Goal: Task Accomplishment & Management: Use online tool/utility

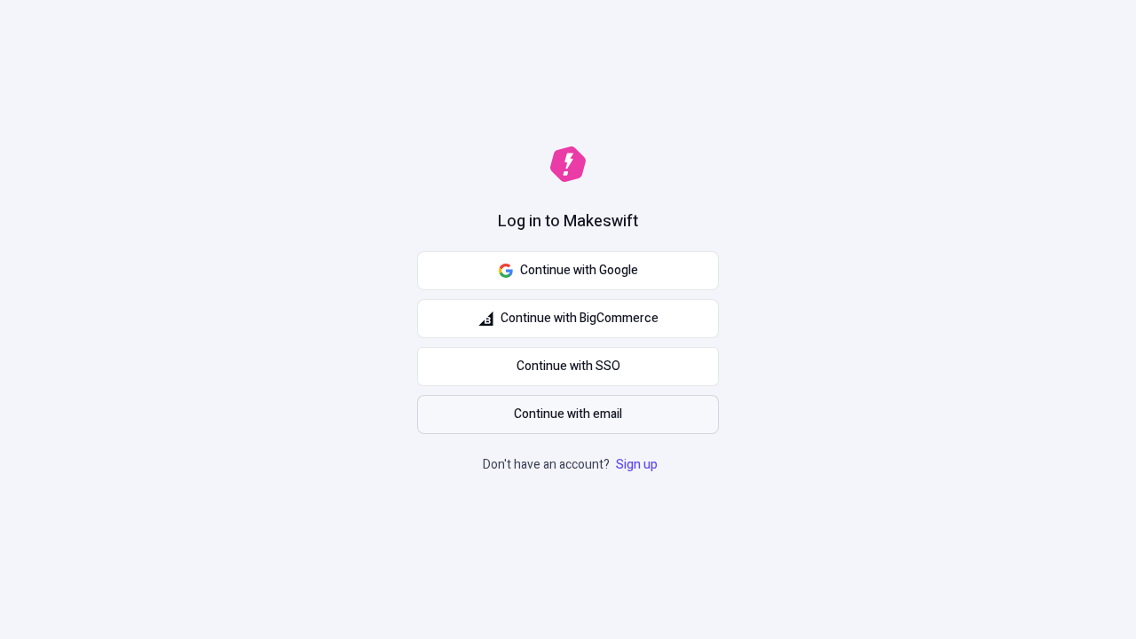
click at [568, 415] on span "Continue with email" at bounding box center [568, 415] width 108 height 20
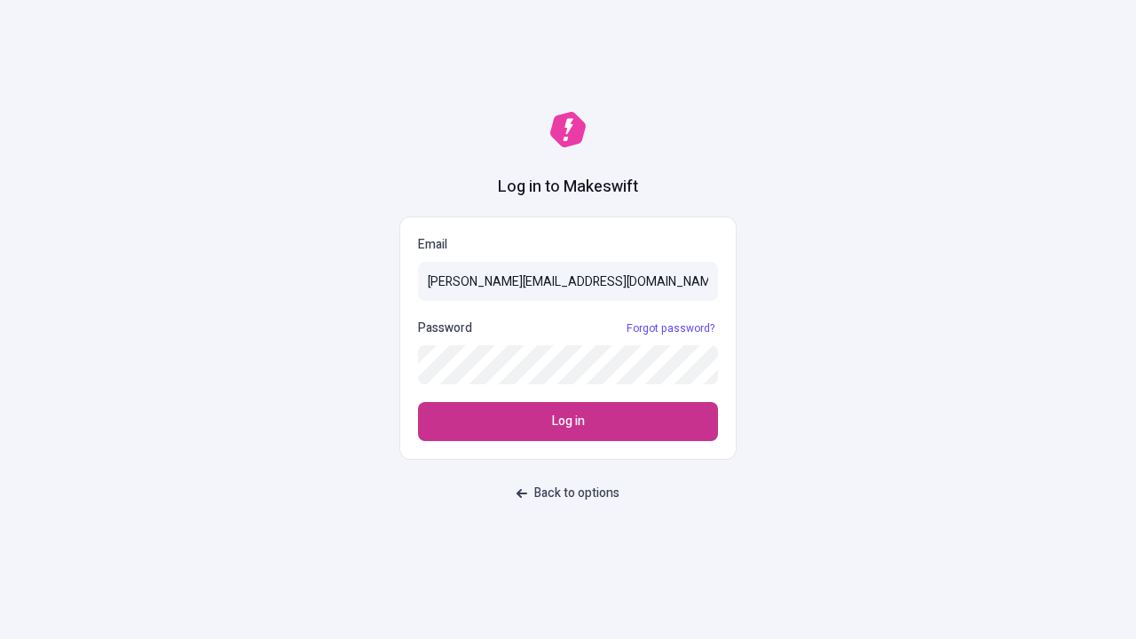
click at [568, 422] on span "Log in" at bounding box center [568, 422] width 33 height 20
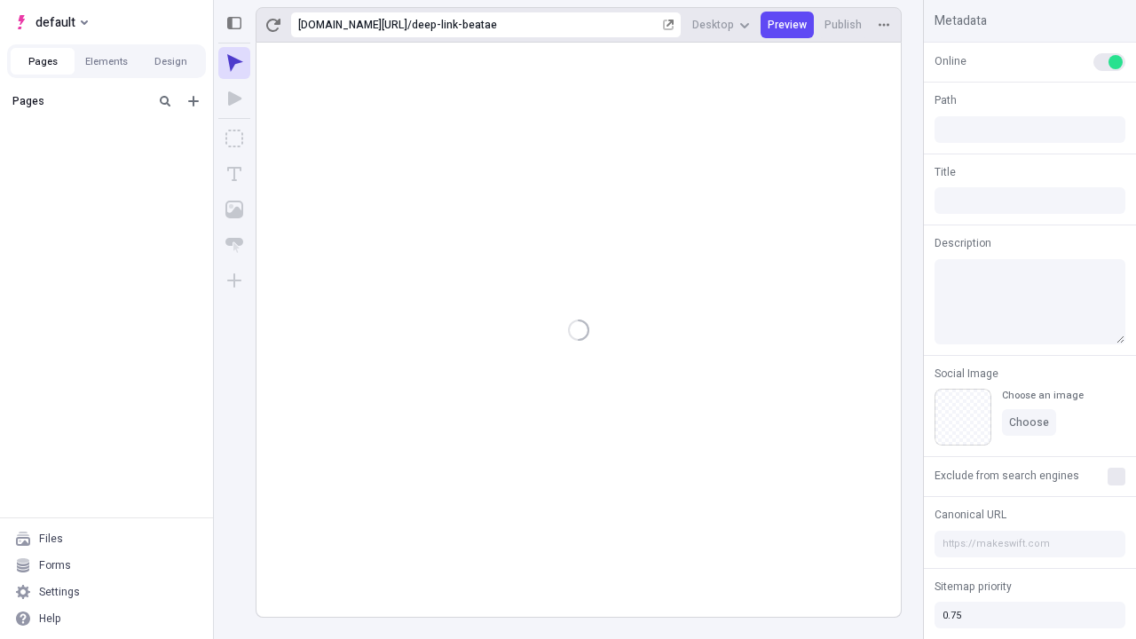
type input "/deep-link-beatae"
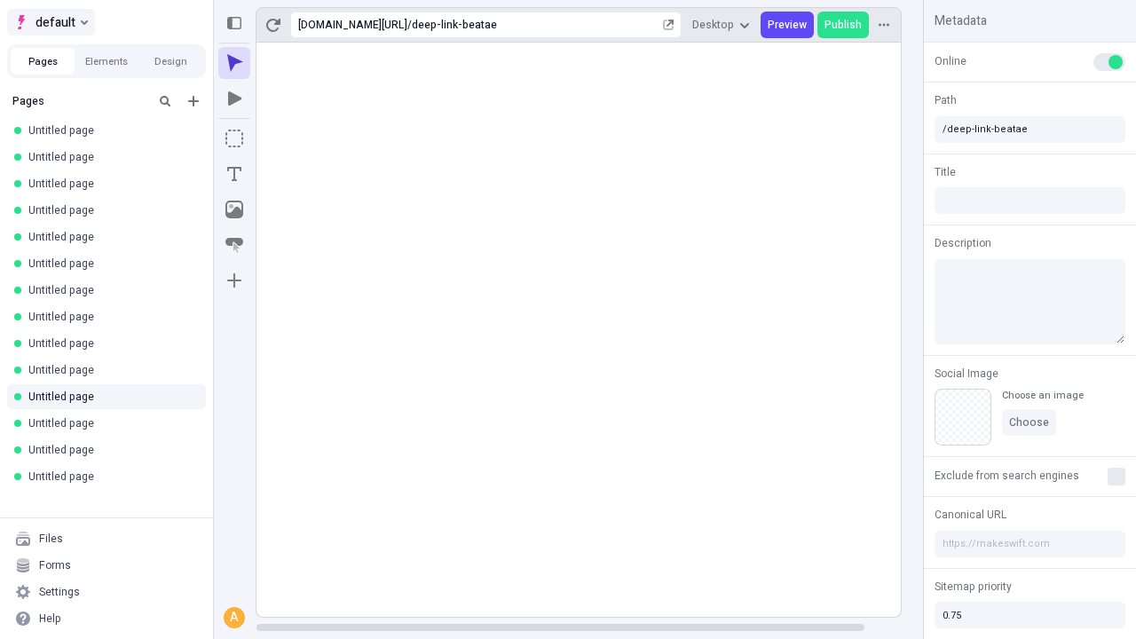
click at [50, 22] on span "default" at bounding box center [56, 22] width 40 height 21
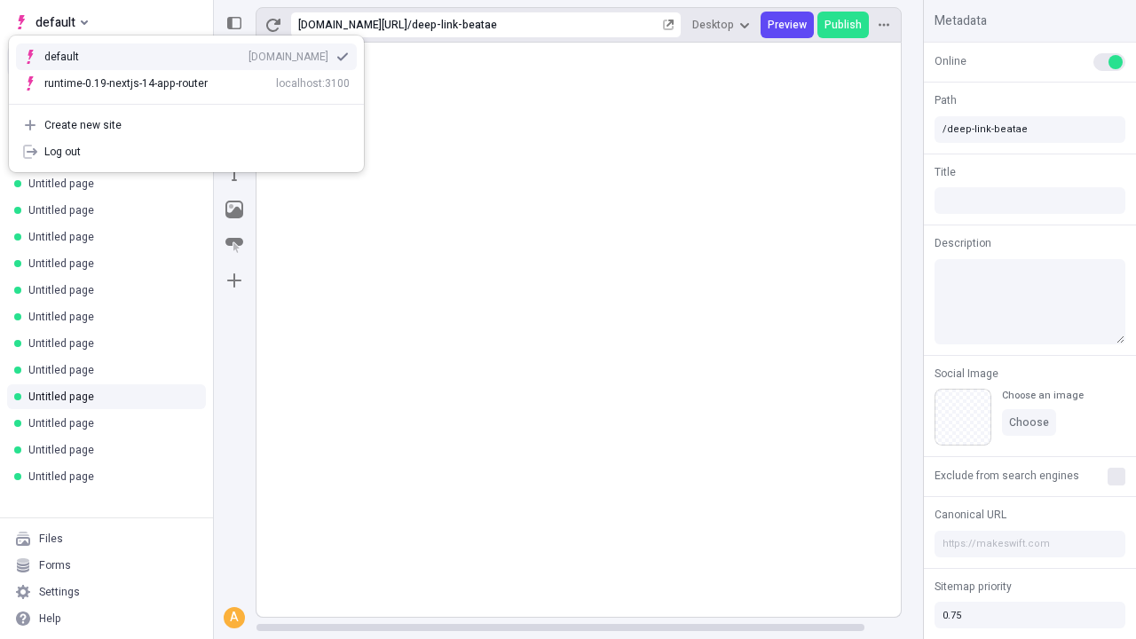
click at [186, 125] on div "Create new site" at bounding box center [196, 125] width 305 height 14
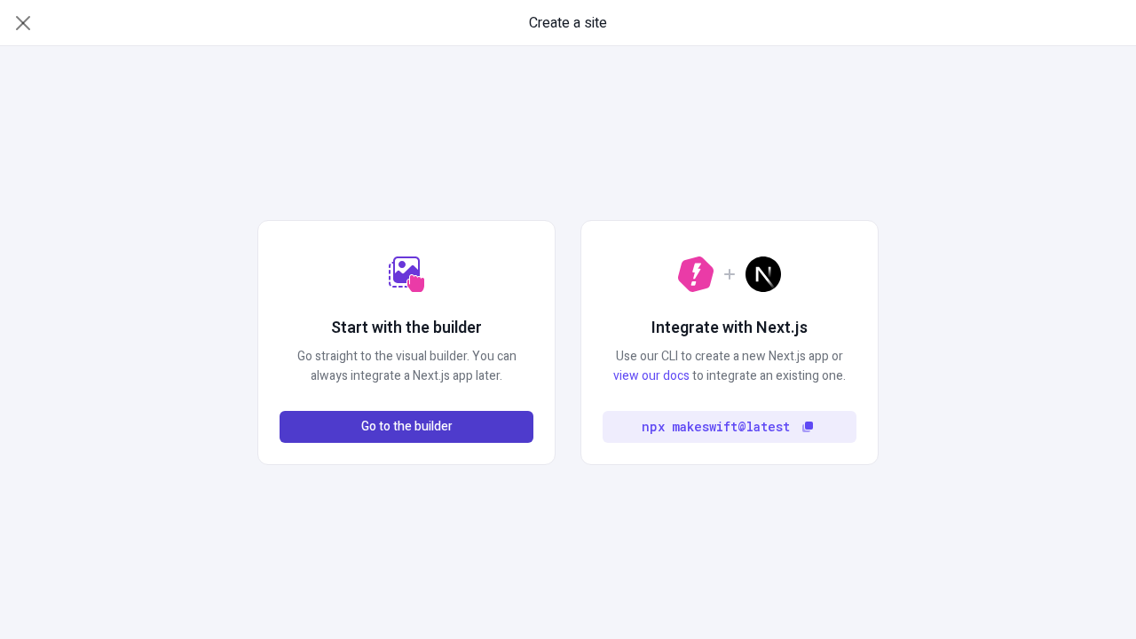
click at [407, 427] on span "Go to the builder" at bounding box center [406, 427] width 91 height 20
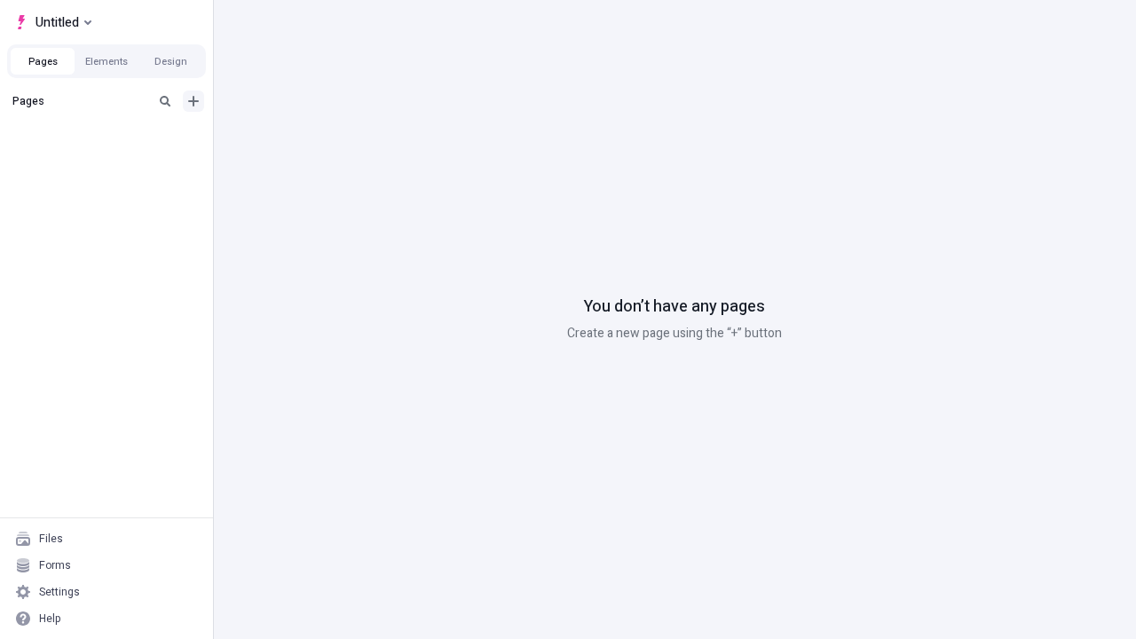
click at [194, 101] on icon "Add new" at bounding box center [193, 101] width 11 height 11
click at [288, 138] on span "Blank page" at bounding box center [298, 137] width 110 height 14
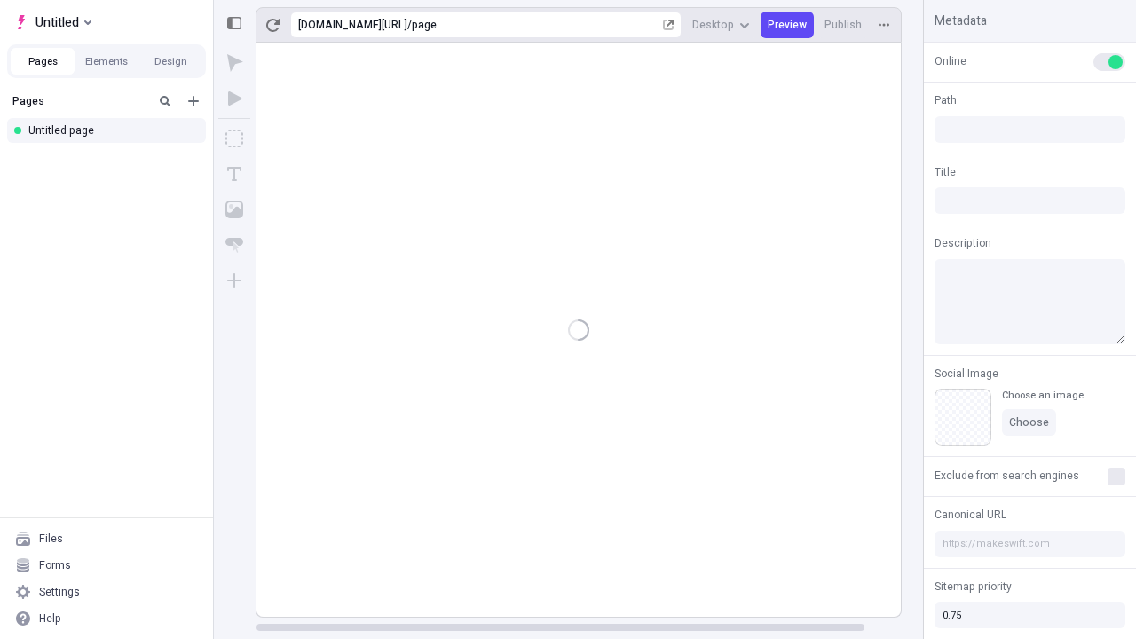
type input "/page"
click at [234, 138] on icon "Box" at bounding box center [234, 139] width 18 height 18
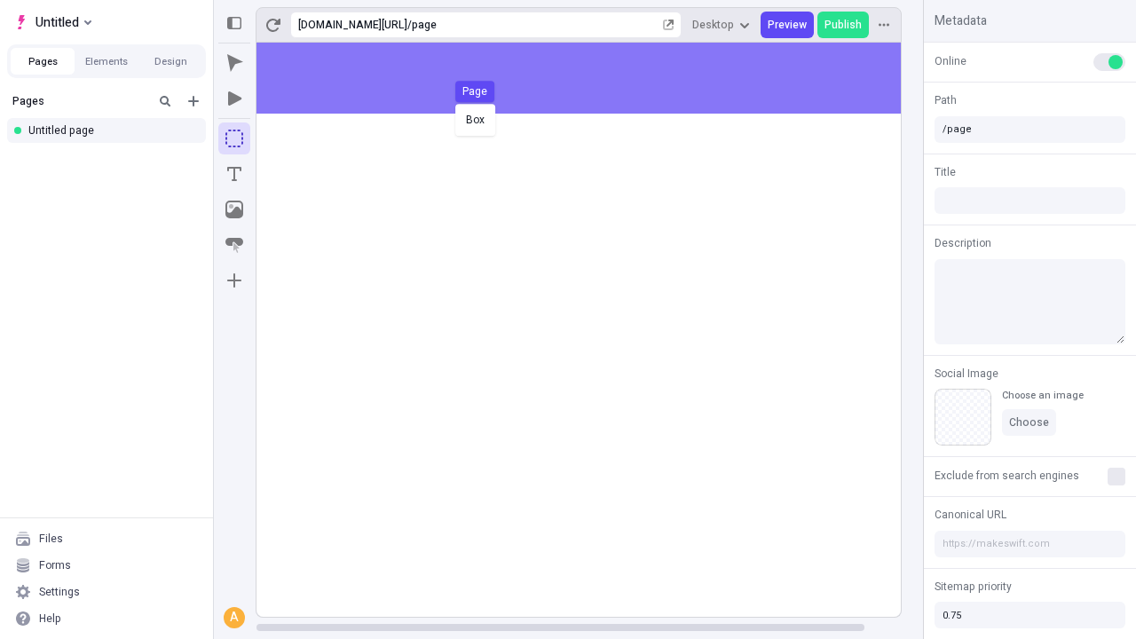
click at [597, 78] on div "Box Page" at bounding box center [568, 319] width 1136 height 639
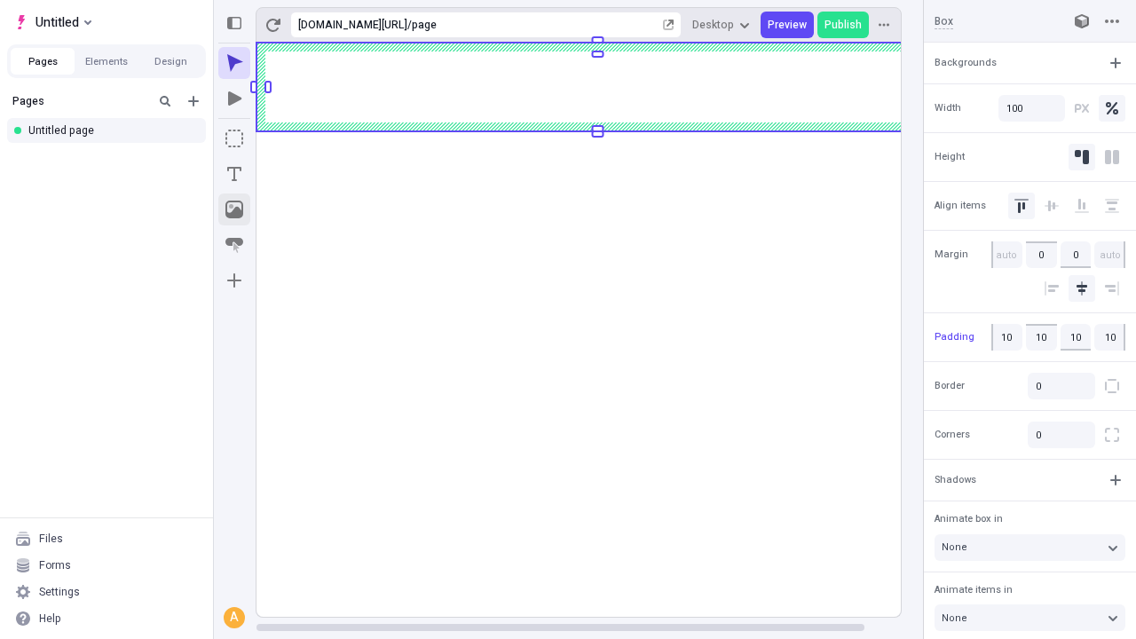
click at [234, 209] on icon "Image" at bounding box center [234, 210] width 18 height 18
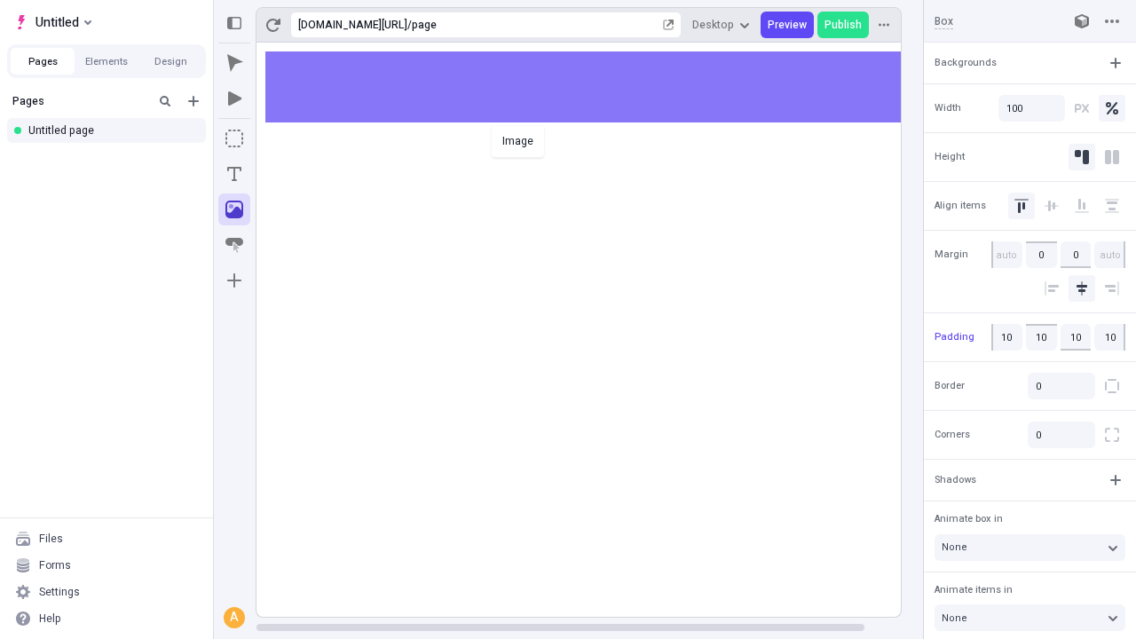
click at [597, 87] on div "Image" at bounding box center [568, 319] width 1136 height 639
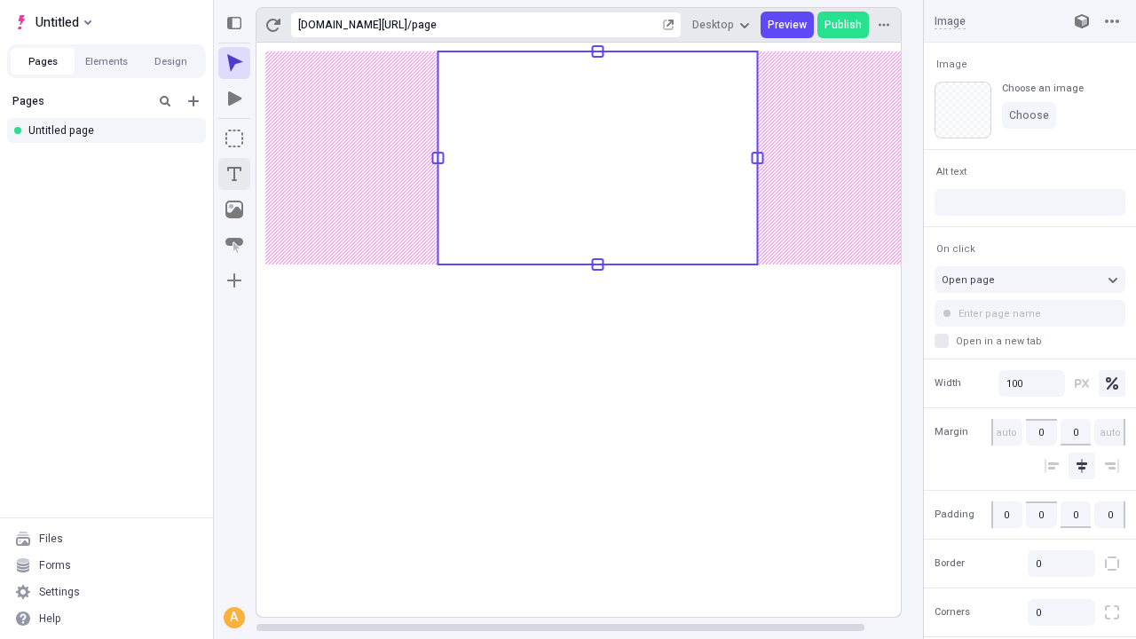
click at [234, 174] on icon "Text" at bounding box center [234, 174] width 14 height 14
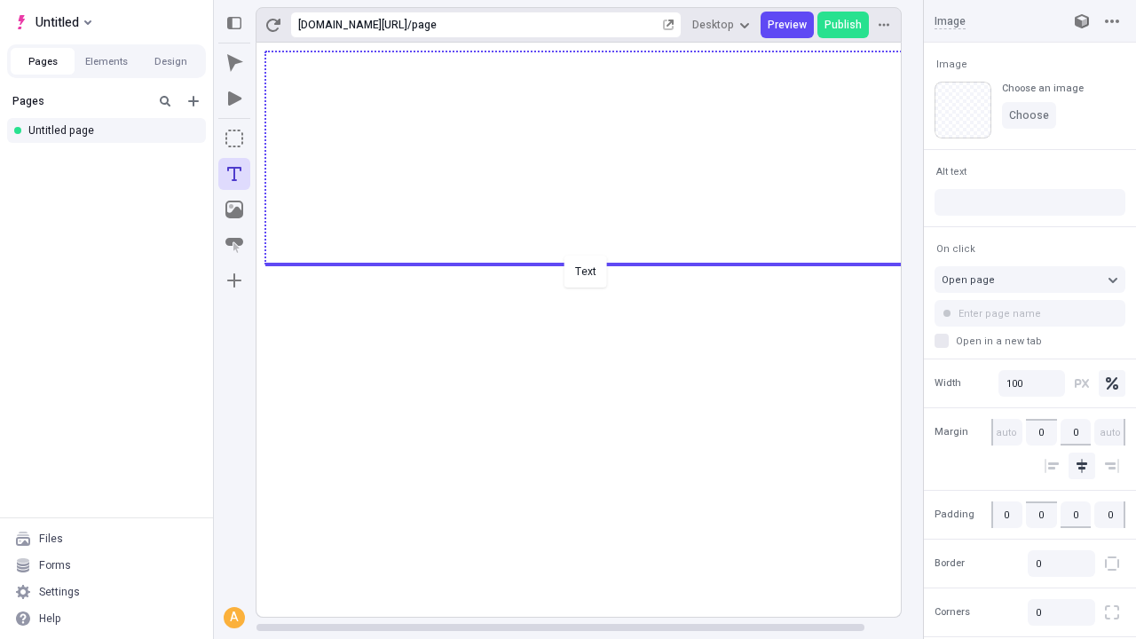
click at [597, 263] on div "Text" at bounding box center [568, 319] width 1136 height 639
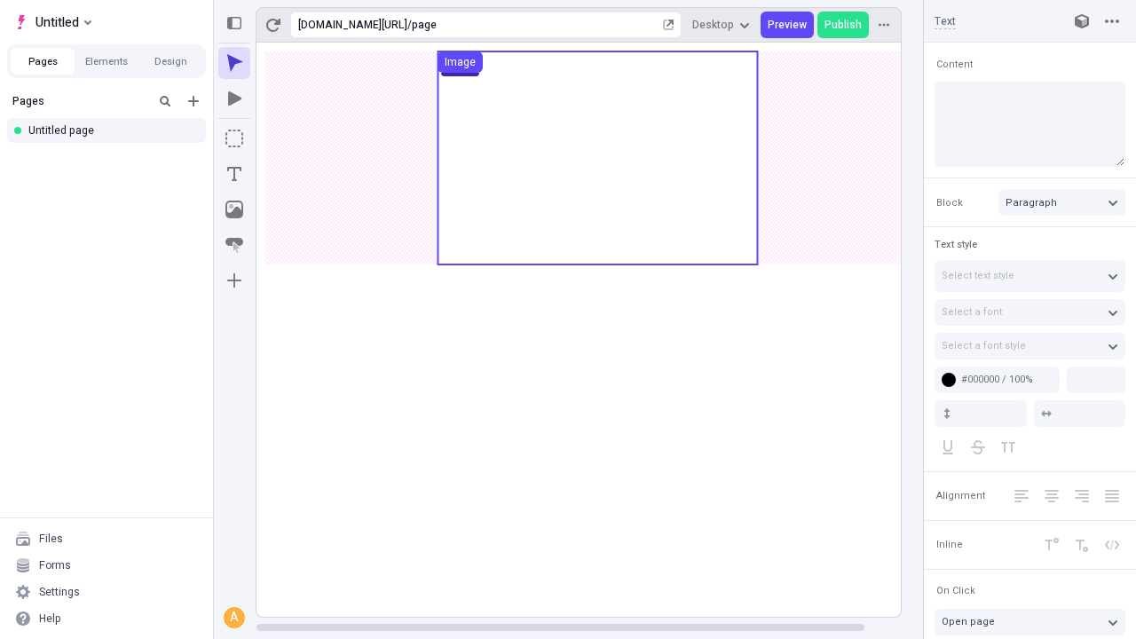
type input "18"
type input "1.5"
type textarea "Proactively pursue best-of-breed virtualization, then compellingly actualize te…"
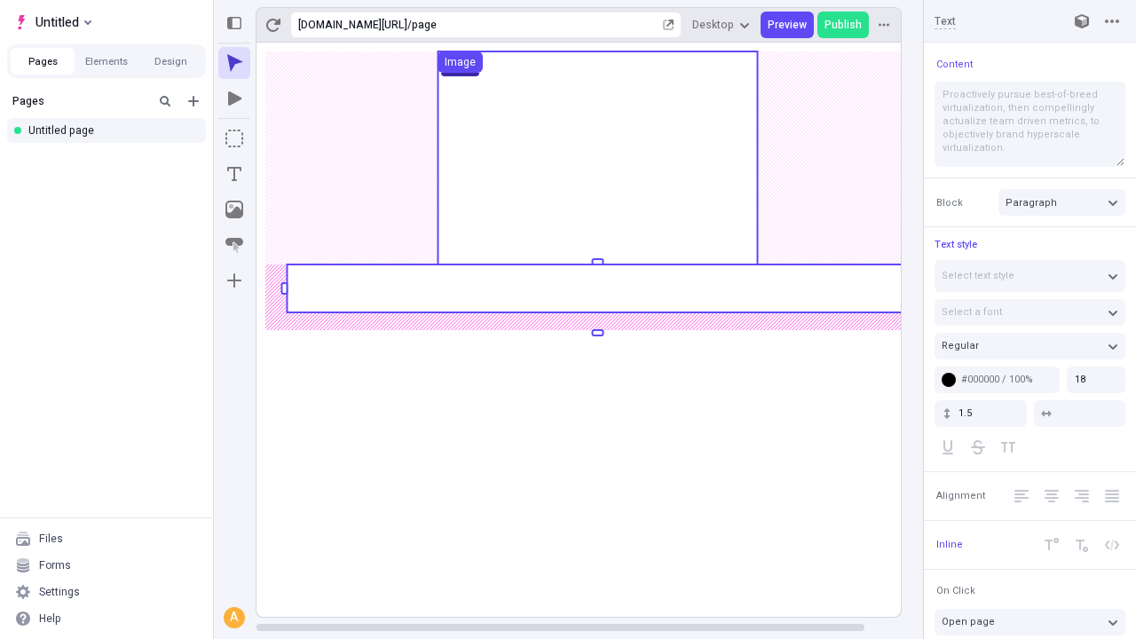
click at [597, 289] on rect at bounding box center [597, 289] width 621 height 48
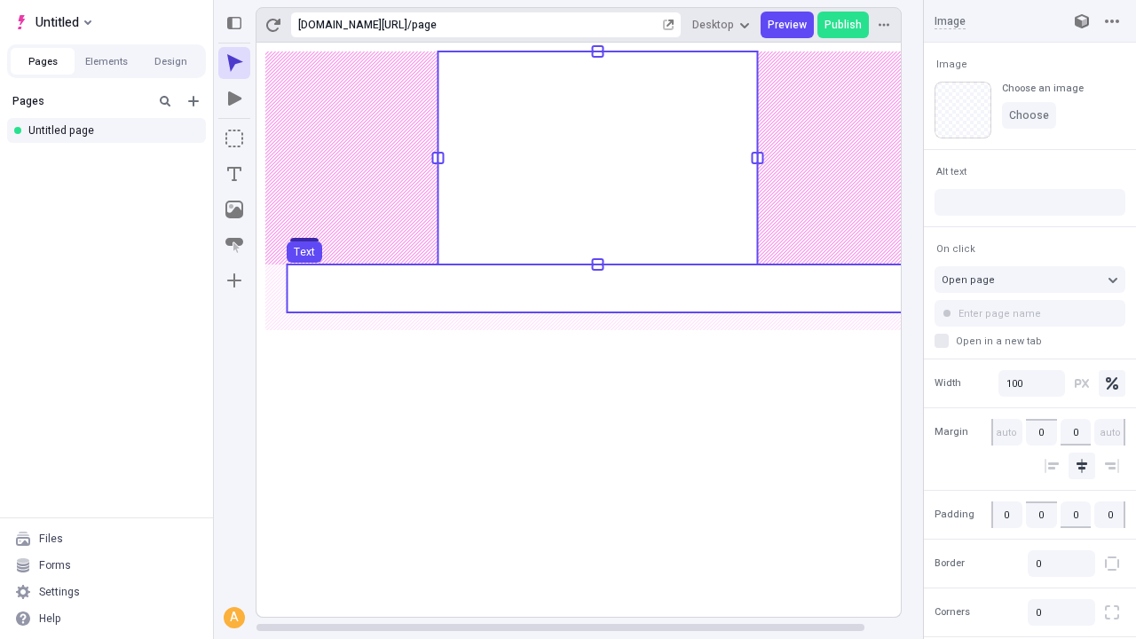
click at [597, 289] on use at bounding box center [597, 289] width 621 height 48
click at [597, 289] on rect at bounding box center [598, 330] width 683 height 574
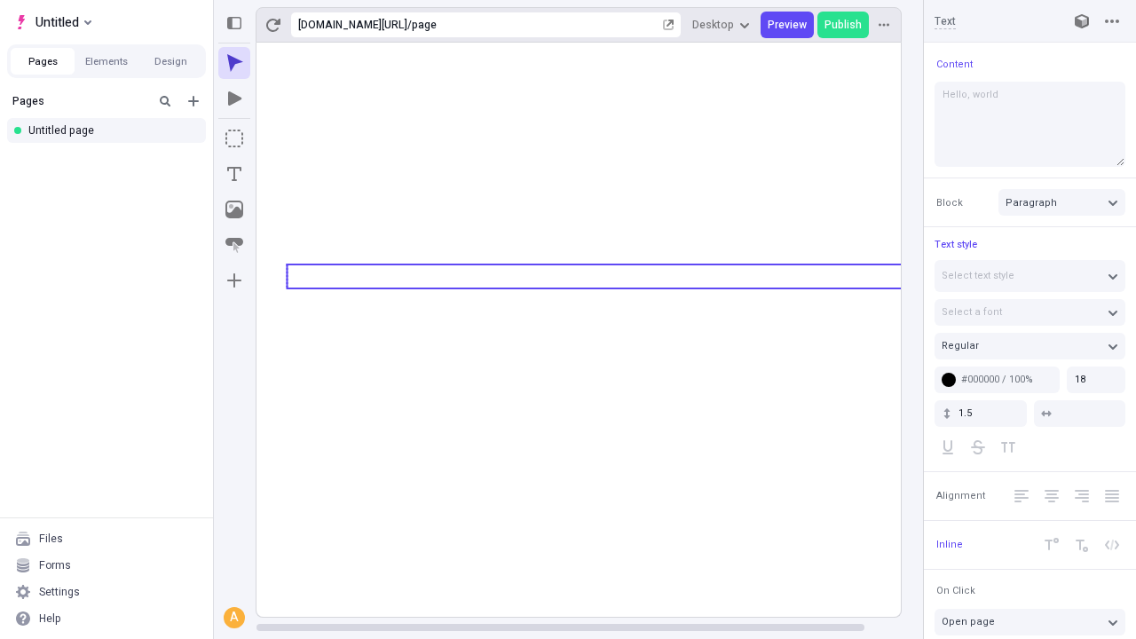
type textarea "Hello, world!"
click at [234, 209] on icon "Image" at bounding box center [234, 210] width 18 height 18
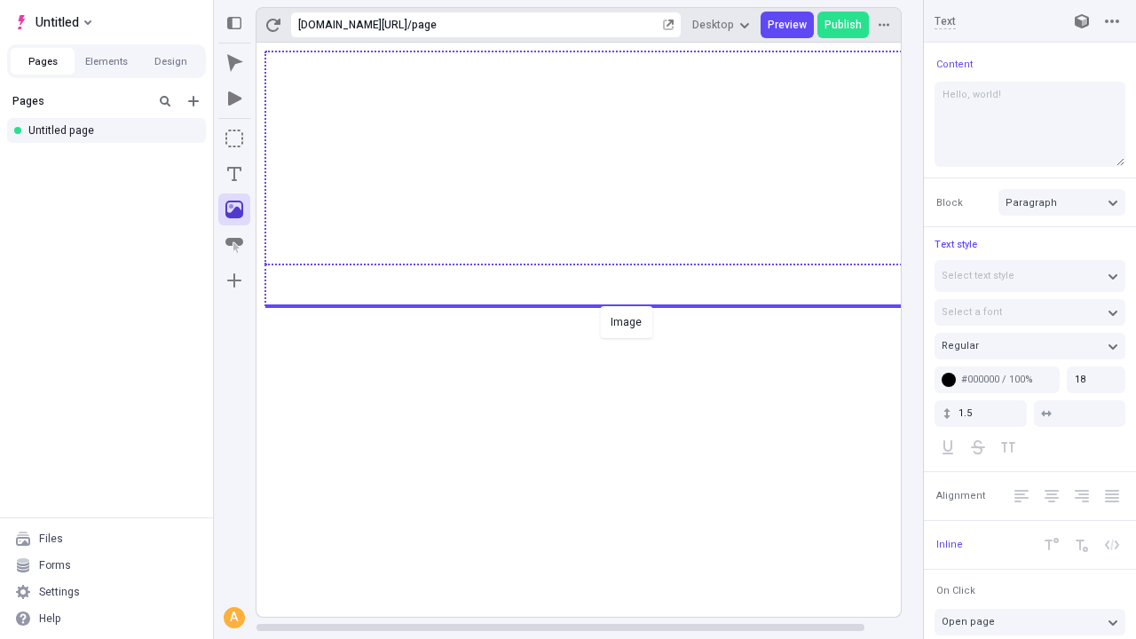
click at [597, 304] on div "Image" at bounding box center [568, 319] width 1136 height 639
